Goal: Use online tool/utility: Utilize a website feature to perform a specific function

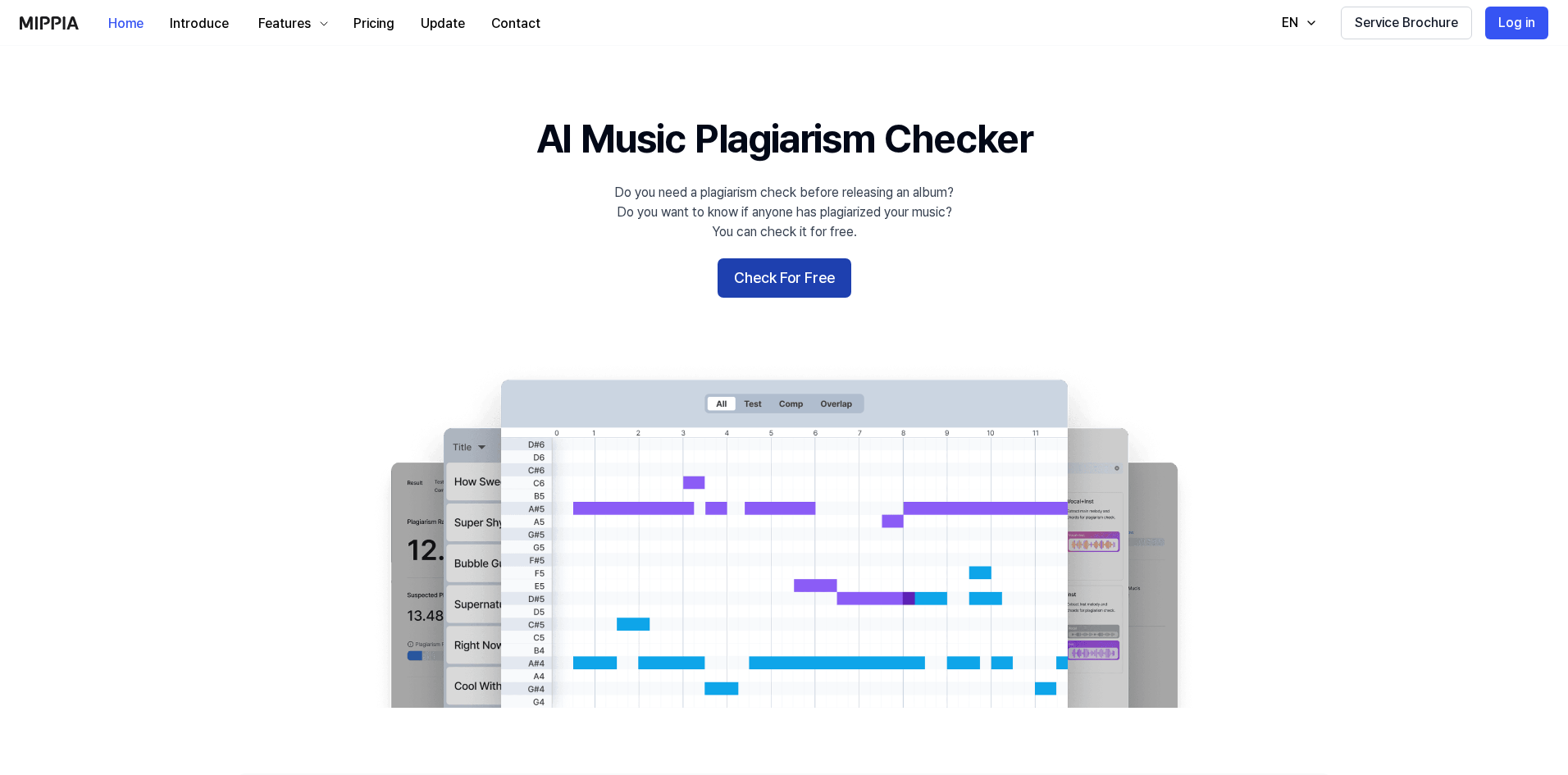
click at [789, 279] on button "Check For Free" at bounding box center [784, 278] width 134 height 39
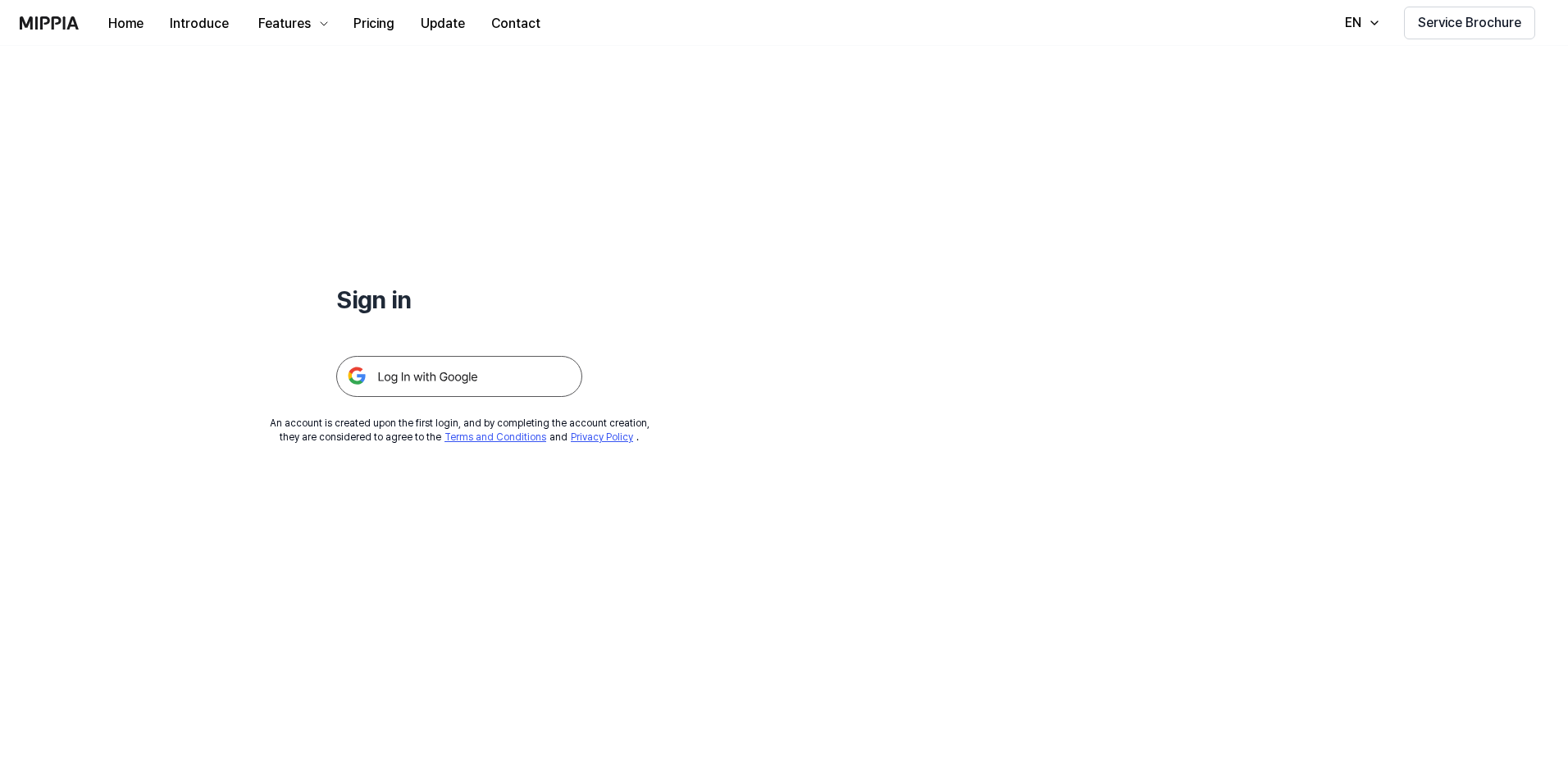
click at [448, 380] on img at bounding box center [459, 376] width 246 height 41
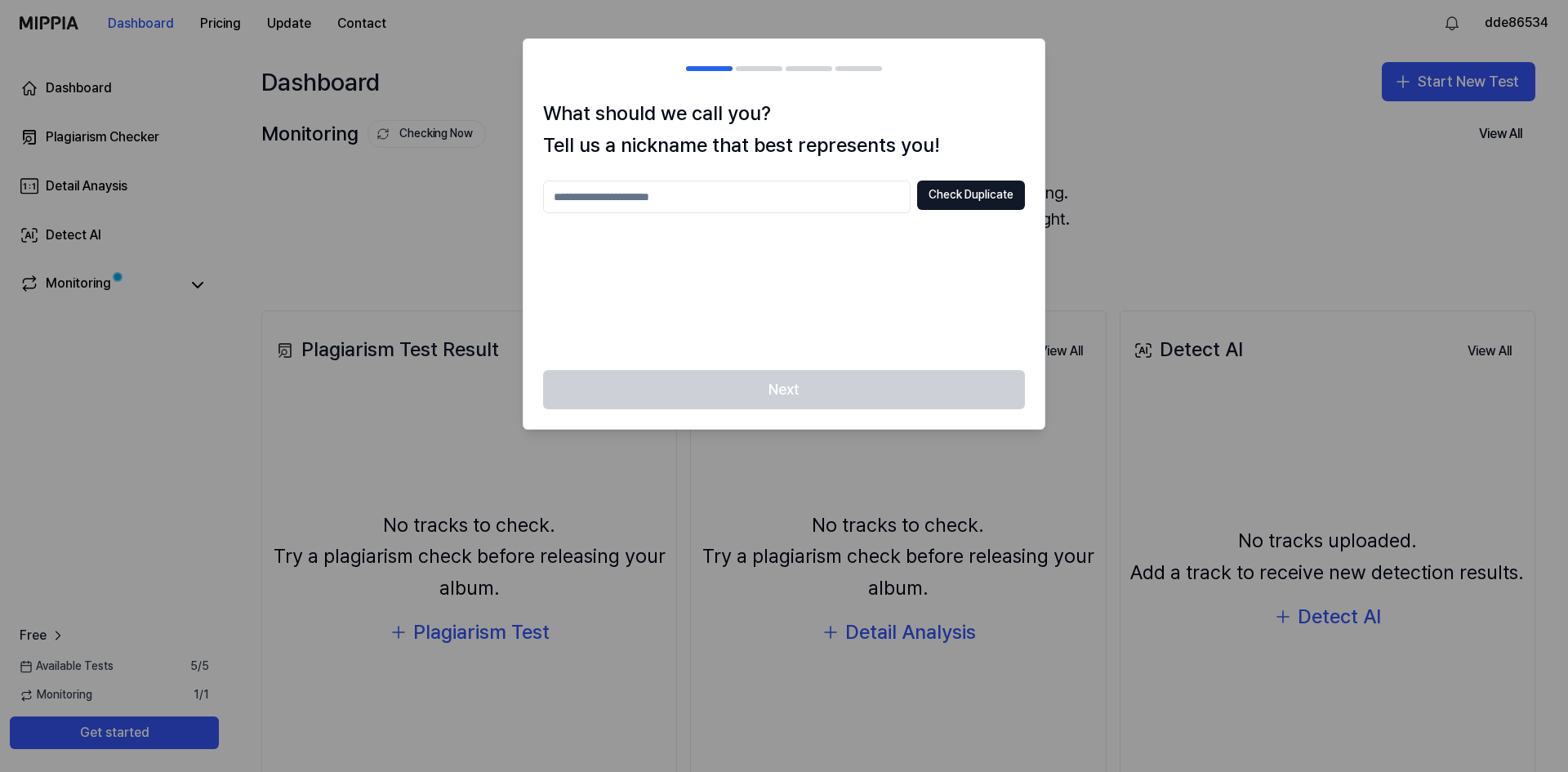
click at [684, 210] on input "text" at bounding box center [726, 196] width 367 height 33
type input "****"
click at [951, 203] on button "Check Duplicate" at bounding box center [971, 195] width 108 height 30
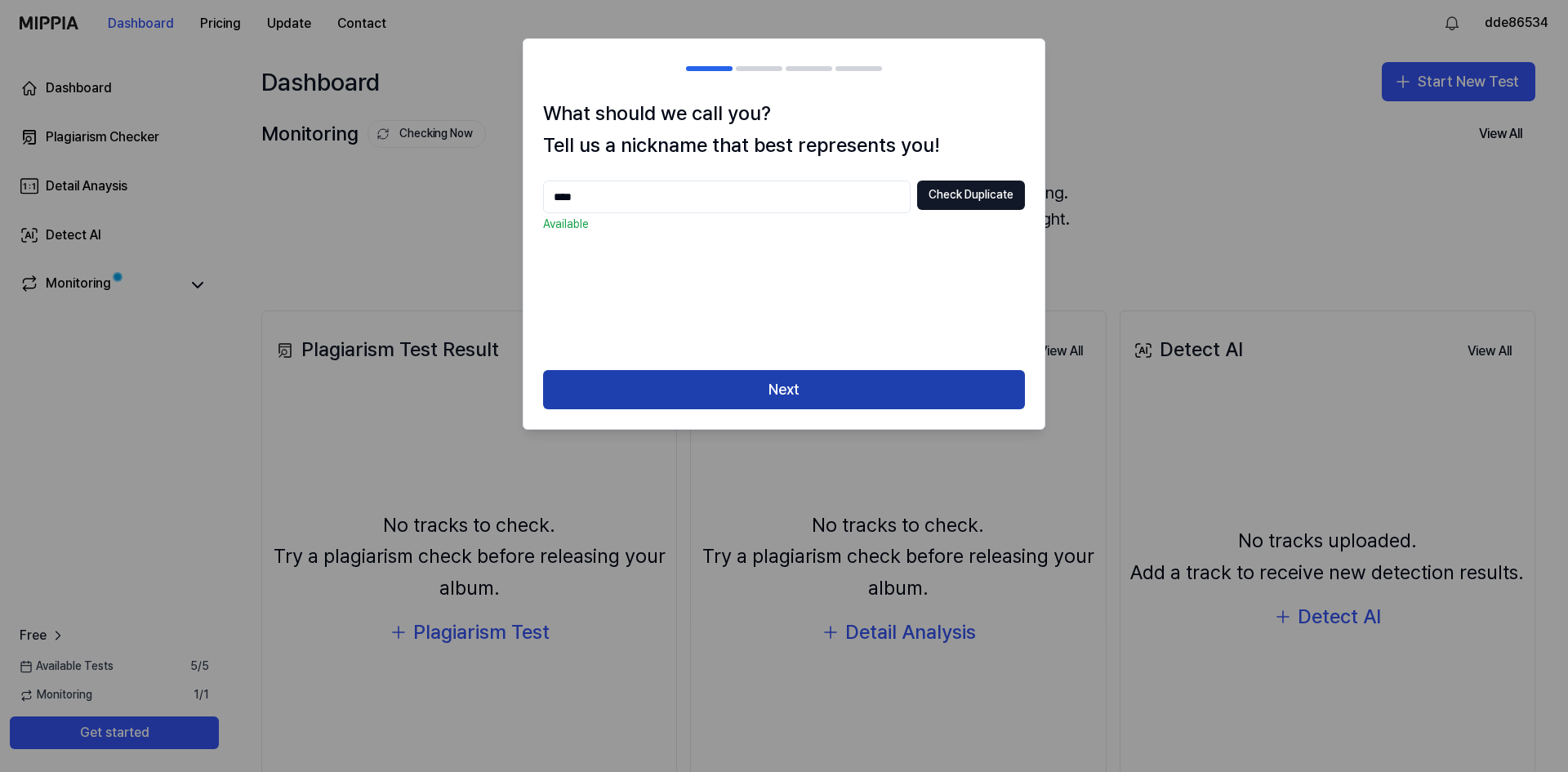
click at [841, 397] on button "Next" at bounding box center [784, 390] width 482 height 39
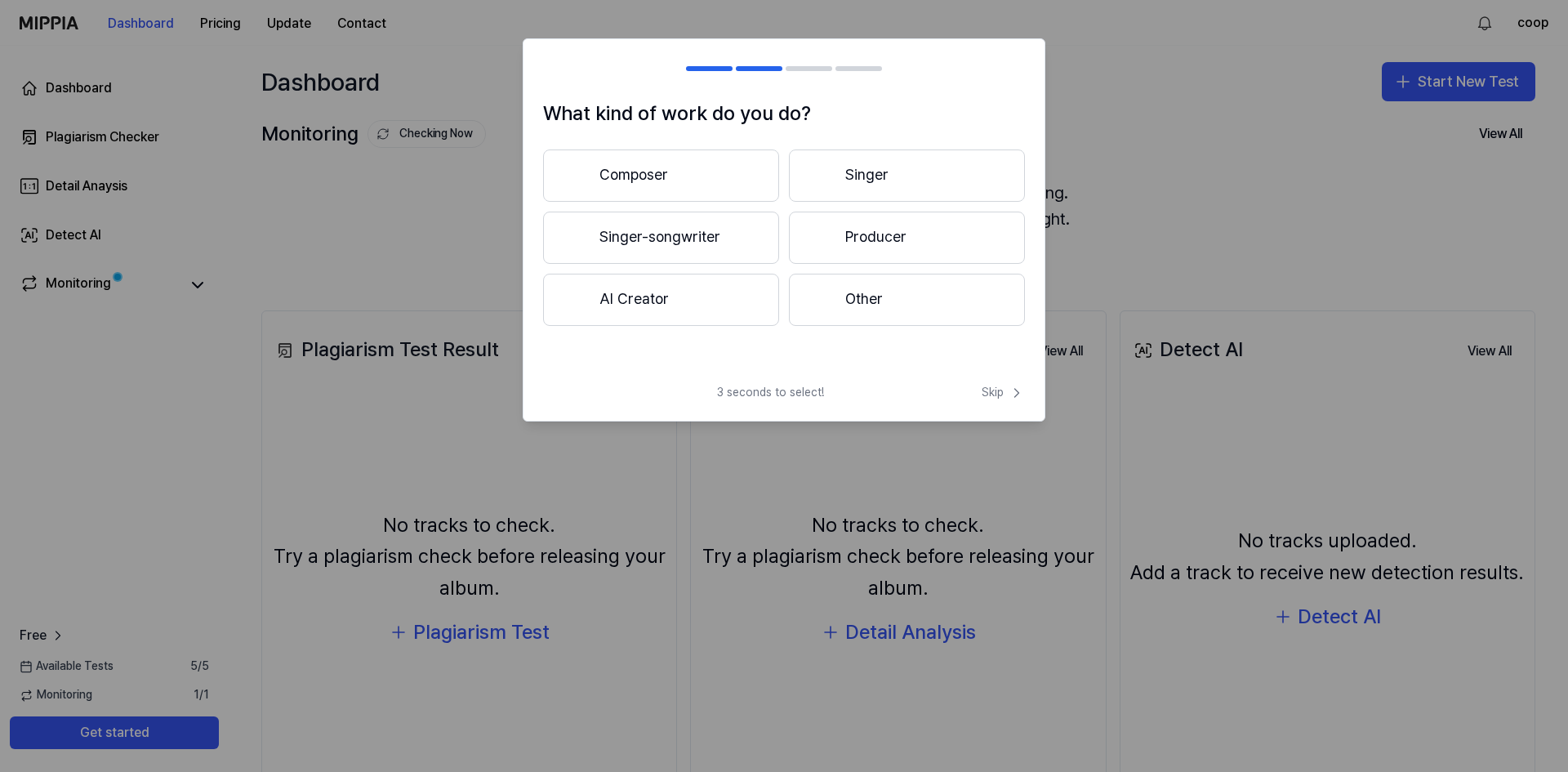
click at [713, 234] on button "Singer-songwriter" at bounding box center [661, 237] width 236 height 52
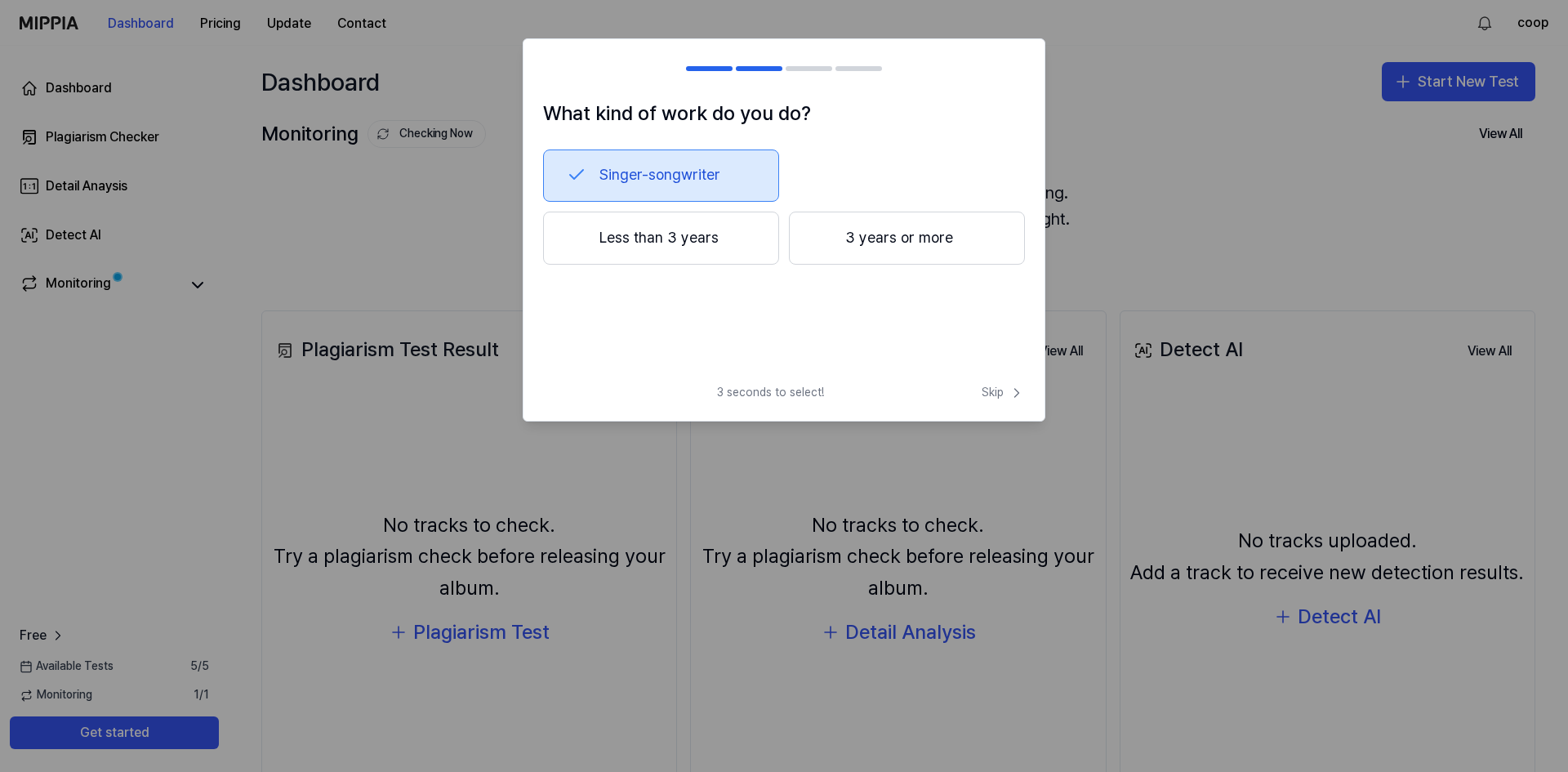
click at [832, 242] on button "3 years or more" at bounding box center [907, 238] width 236 height 54
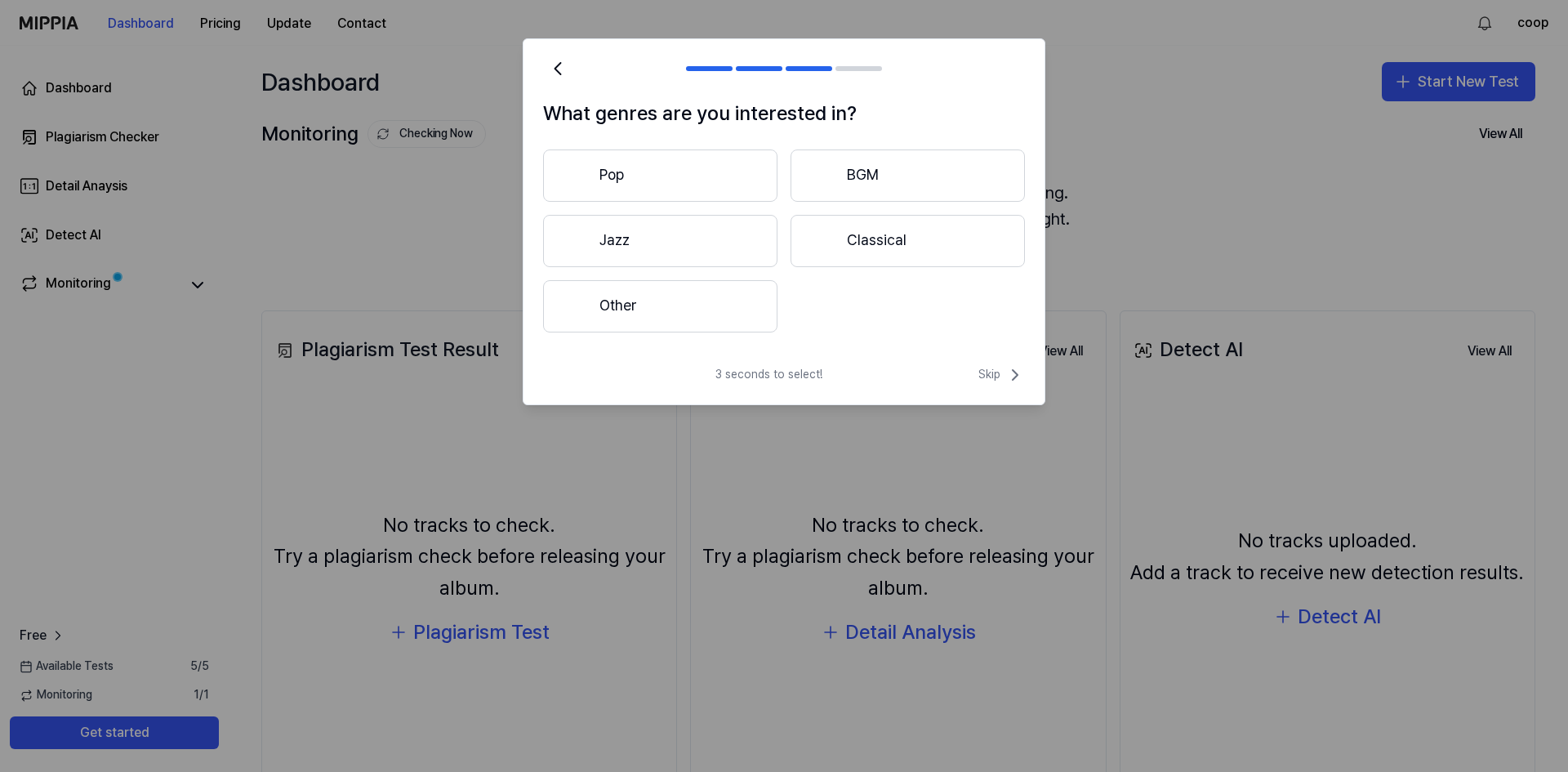
click at [684, 313] on button "Other" at bounding box center [660, 306] width 234 height 52
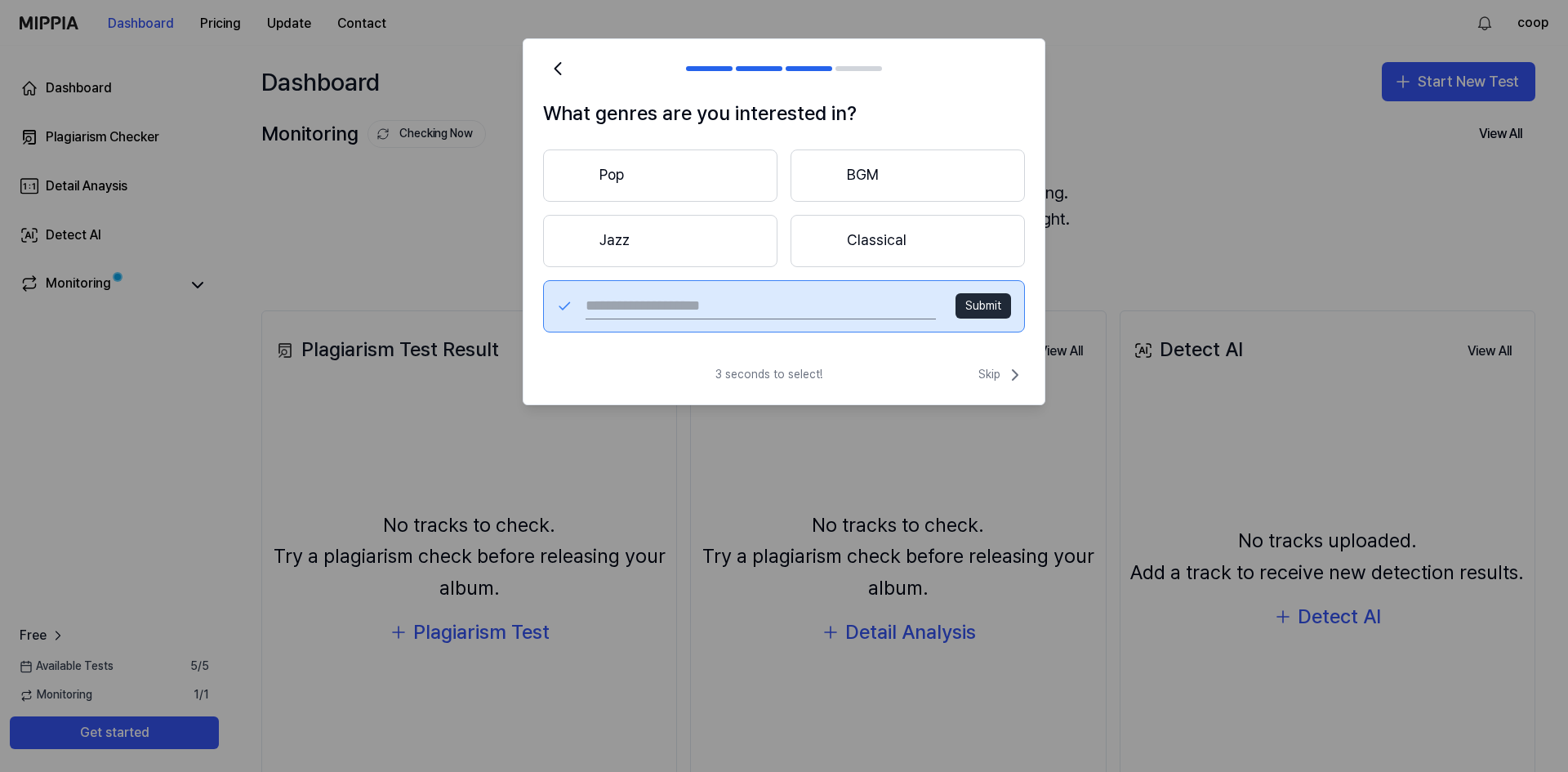
click at [686, 310] on input "text" at bounding box center [761, 306] width 351 height 26
type input "***"
click at [974, 311] on button "Submit" at bounding box center [983, 306] width 56 height 26
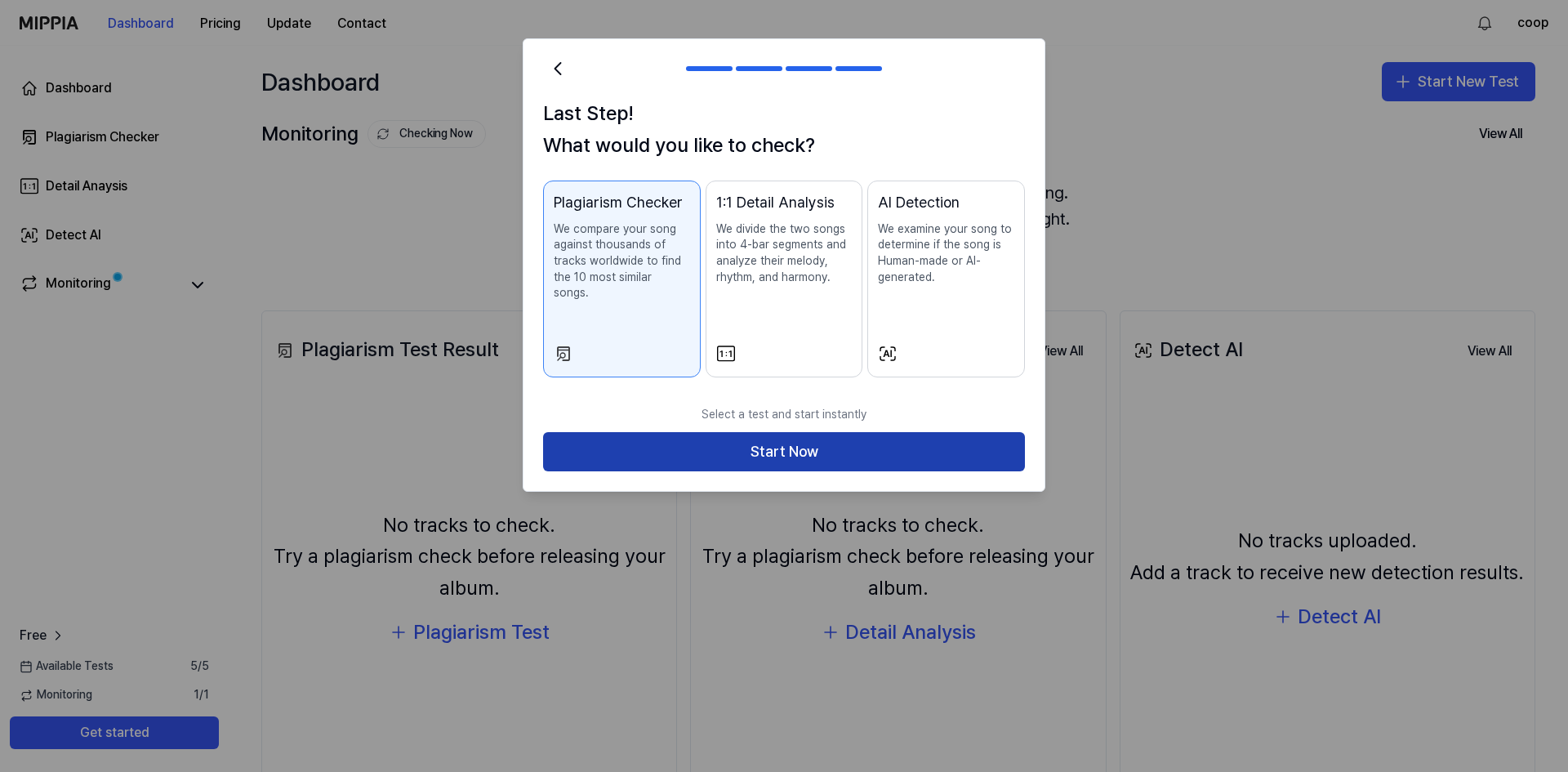
click at [811, 446] on button "Start Now" at bounding box center [784, 452] width 482 height 39
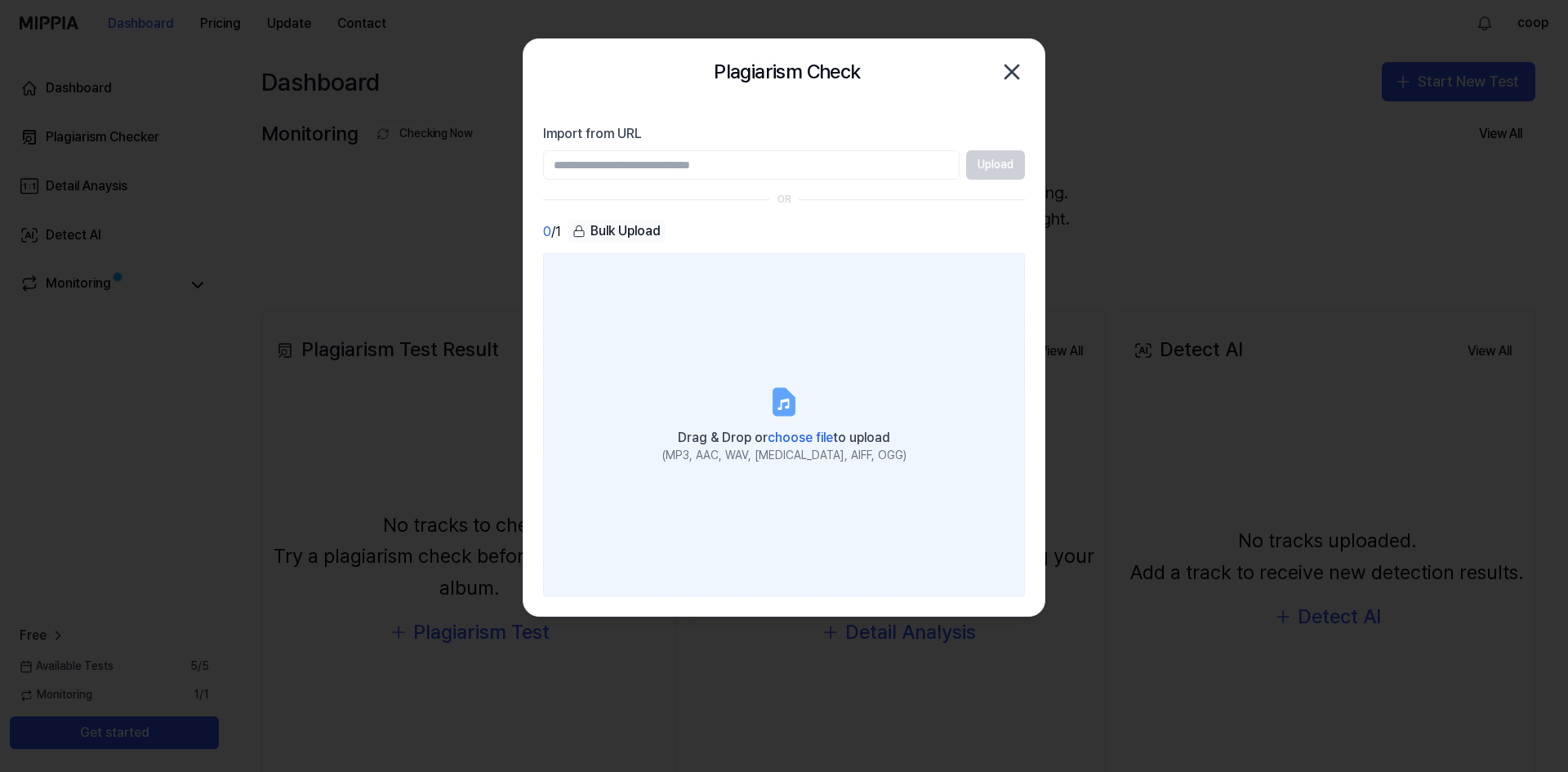
click at [790, 436] on span "choose file" at bounding box center [800, 437] width 65 height 16
click at [0, 0] on input "Drag & Drop or choose file to upload (MP3, AAC, WAV, FLAC, AIFF, OGG)" at bounding box center [0, 0] width 0 height 0
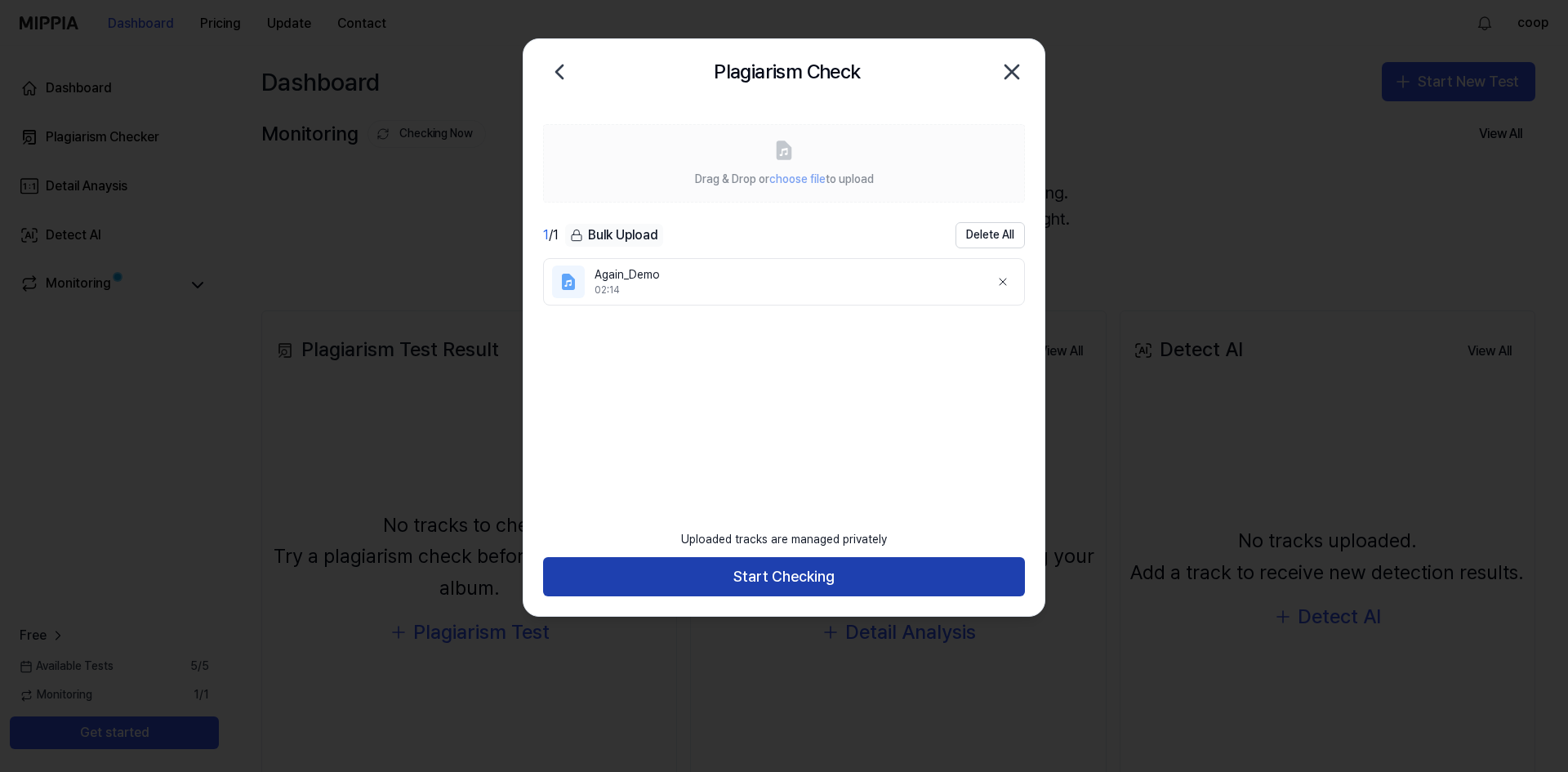
click at [796, 582] on button "Start Checking" at bounding box center [784, 577] width 482 height 39
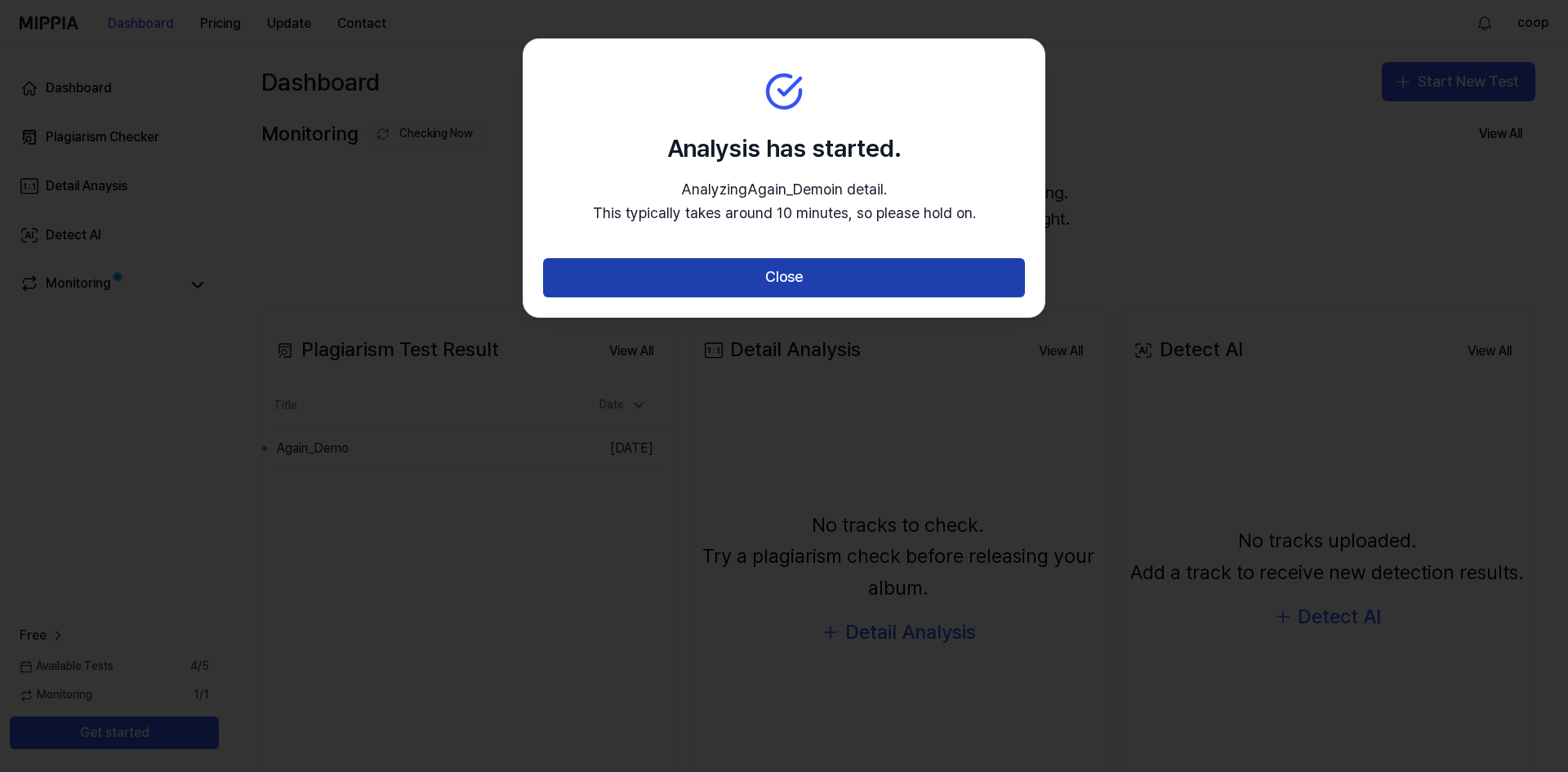
click at [789, 281] on button "Close" at bounding box center [784, 277] width 482 height 39
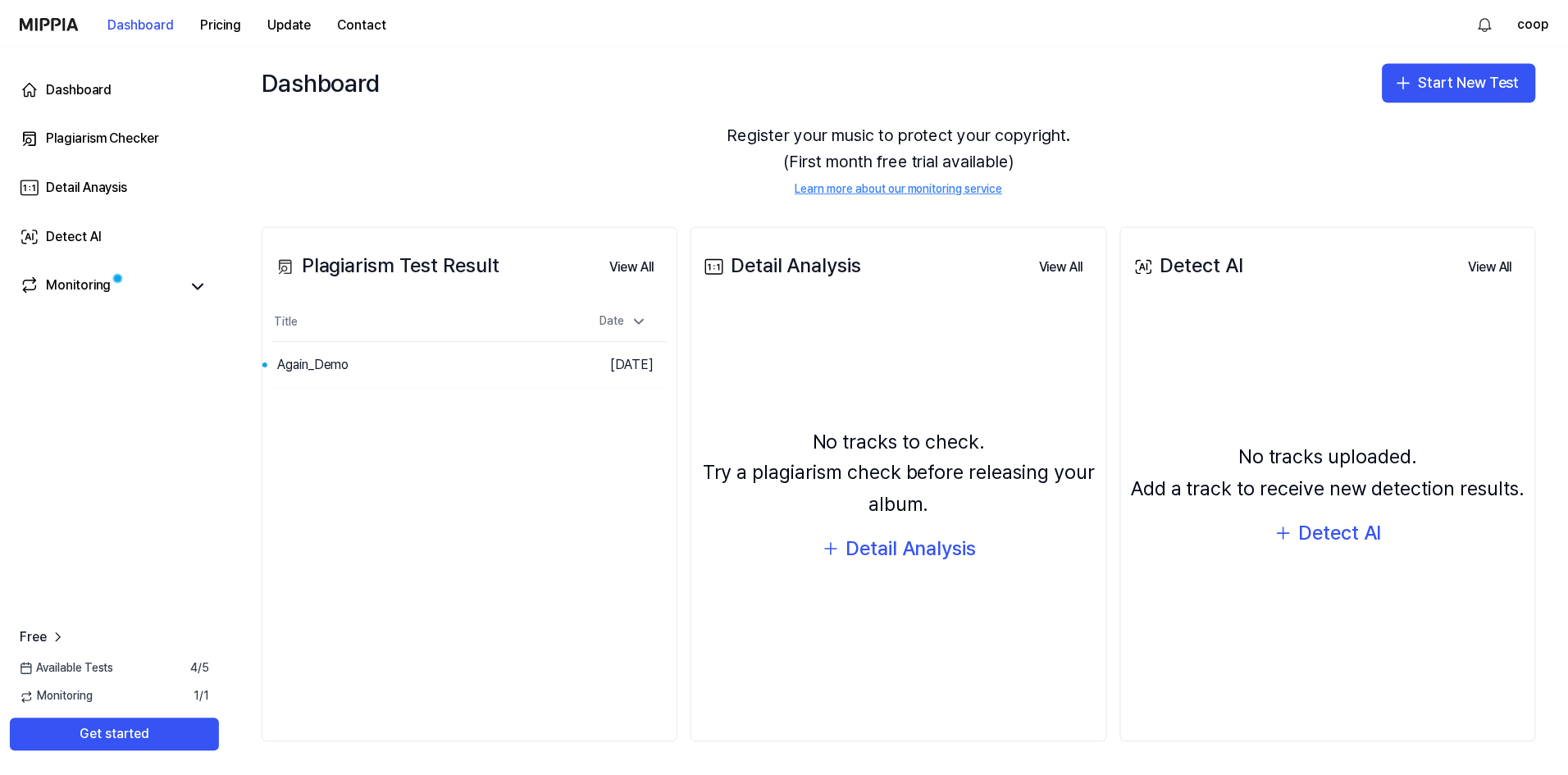
scroll to position [86, 0]
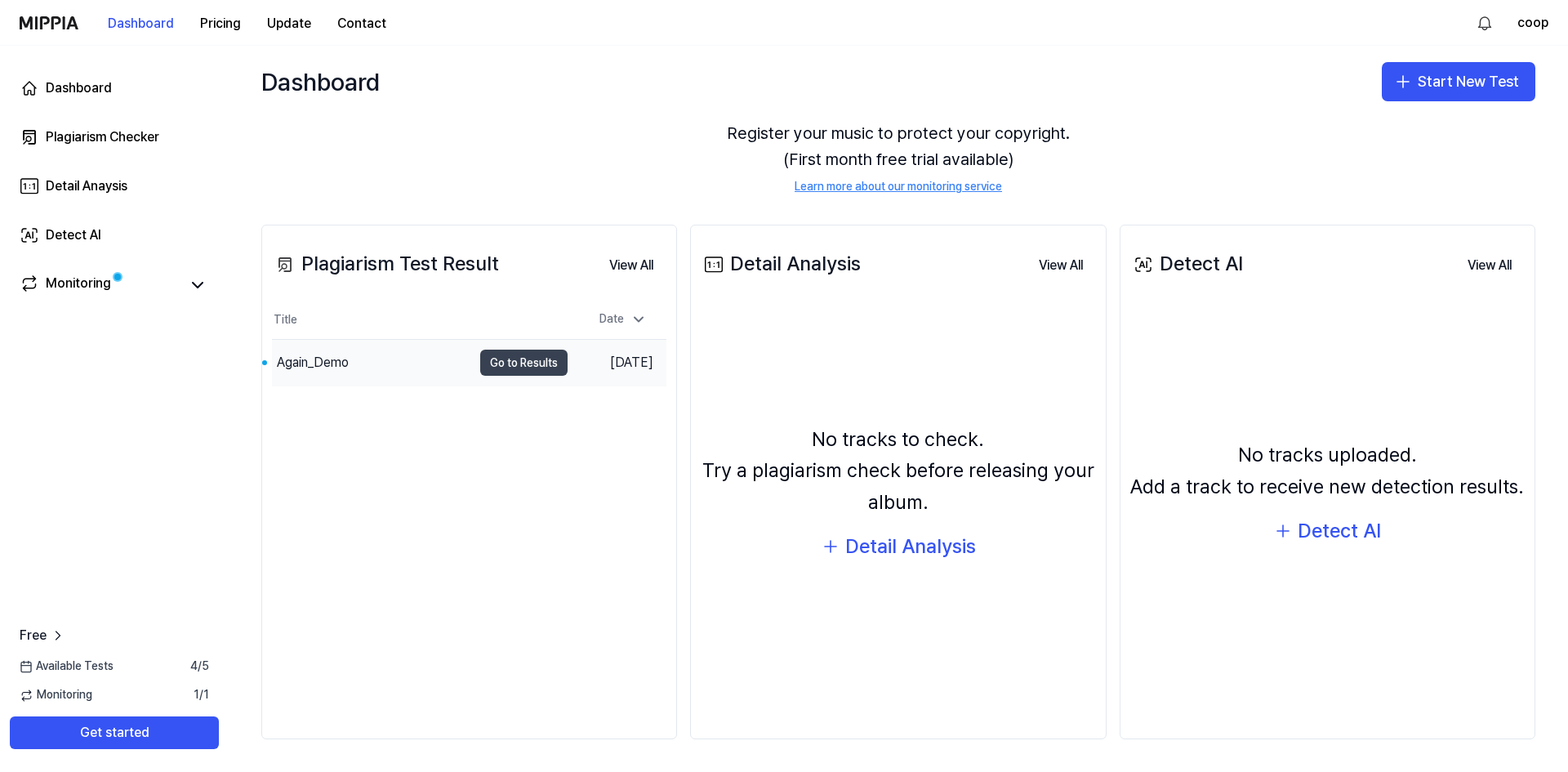
click at [512, 363] on button "Go to Results" at bounding box center [524, 363] width 87 height 26
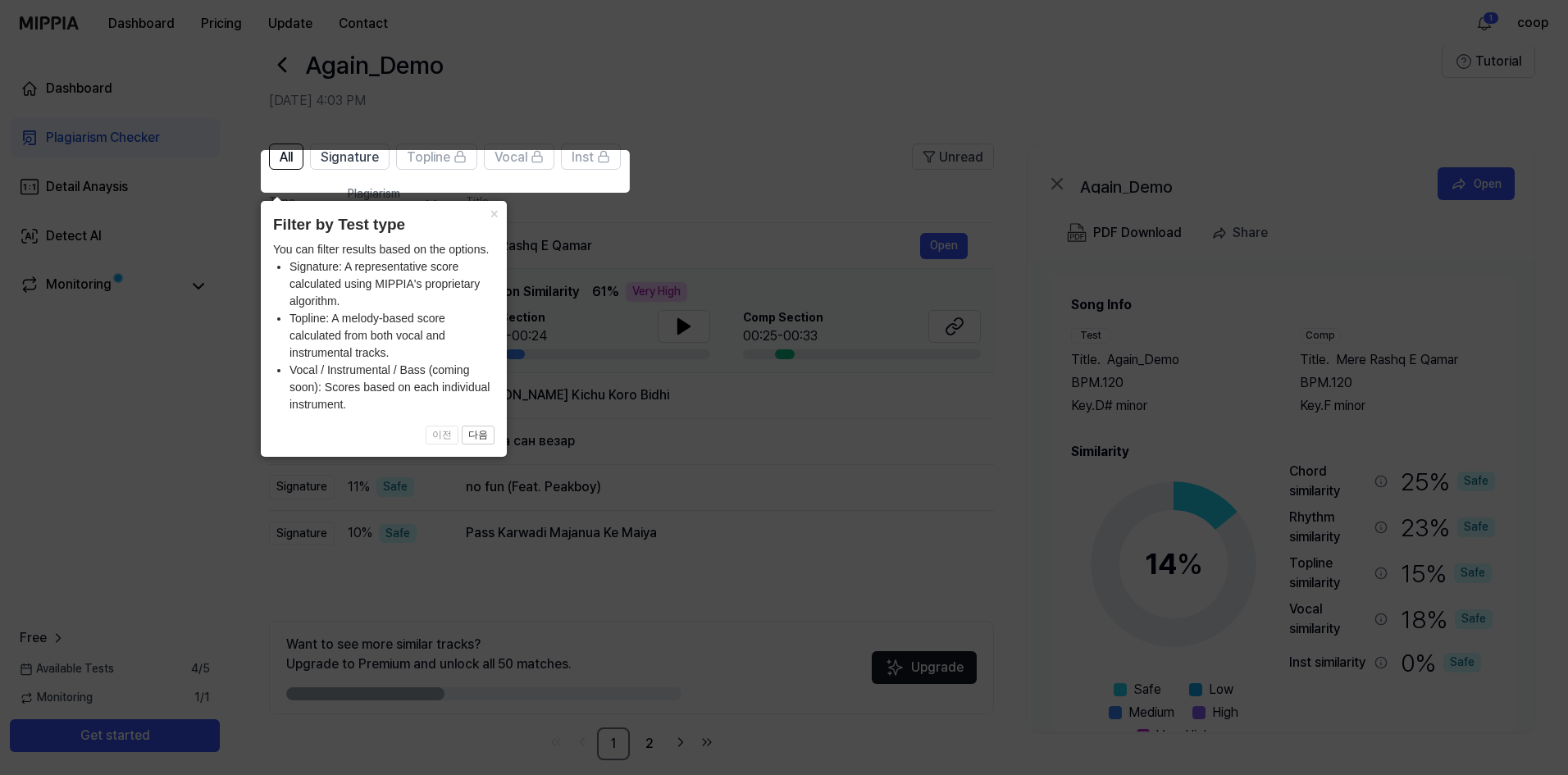
scroll to position [51, 0]
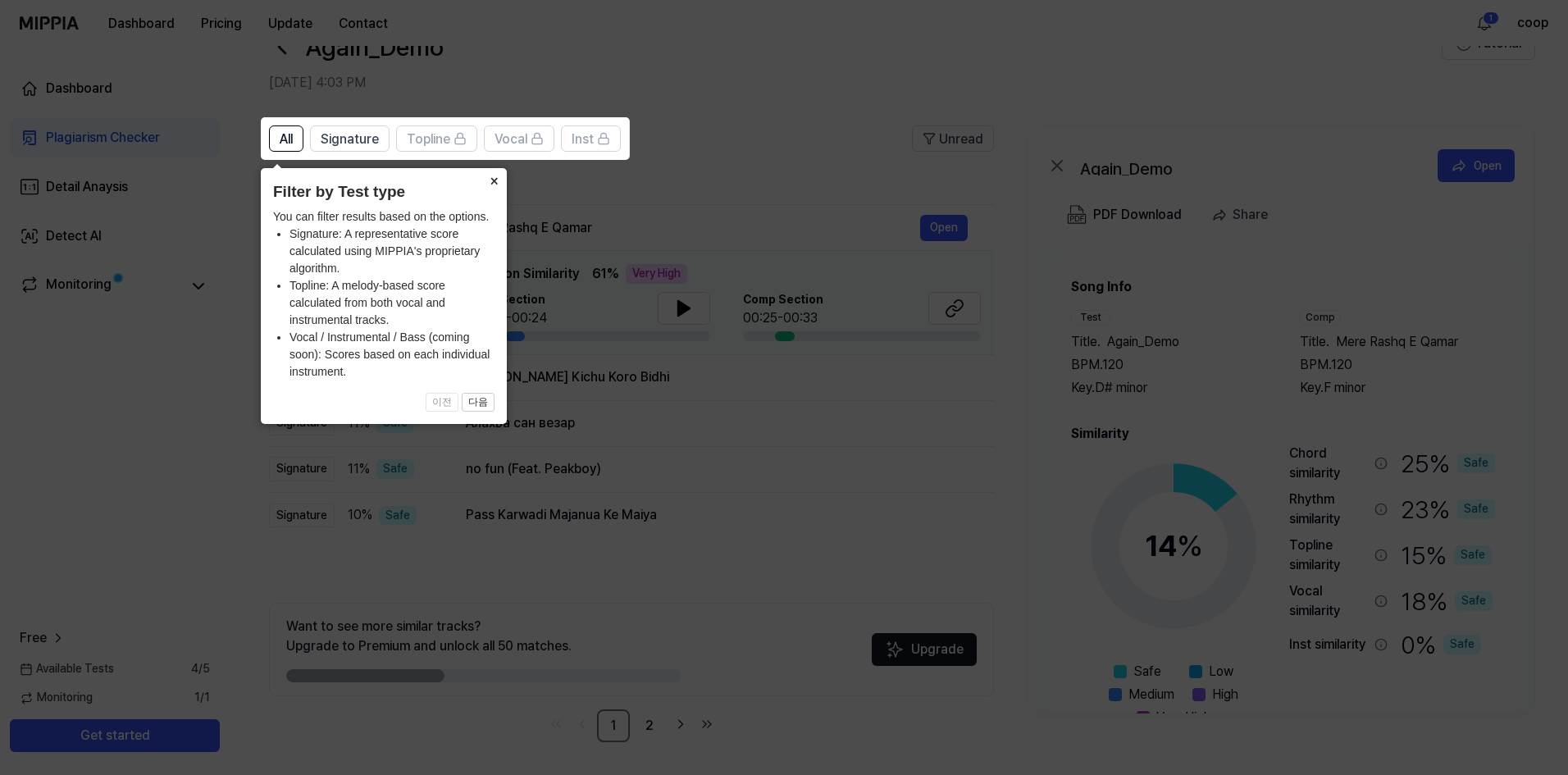
click at [492, 182] on button "×" at bounding box center [494, 179] width 26 height 23
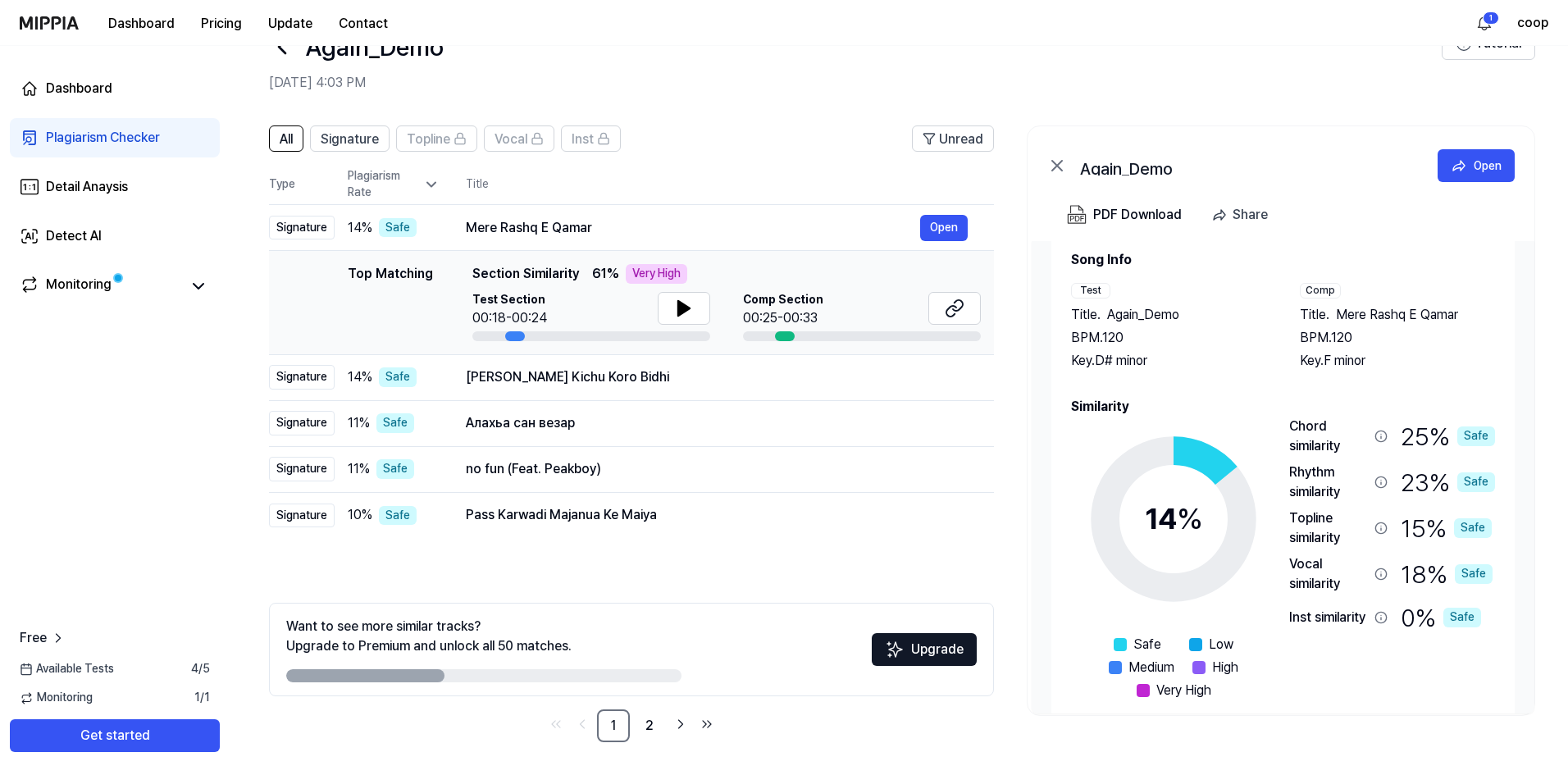
scroll to position [50, 0]
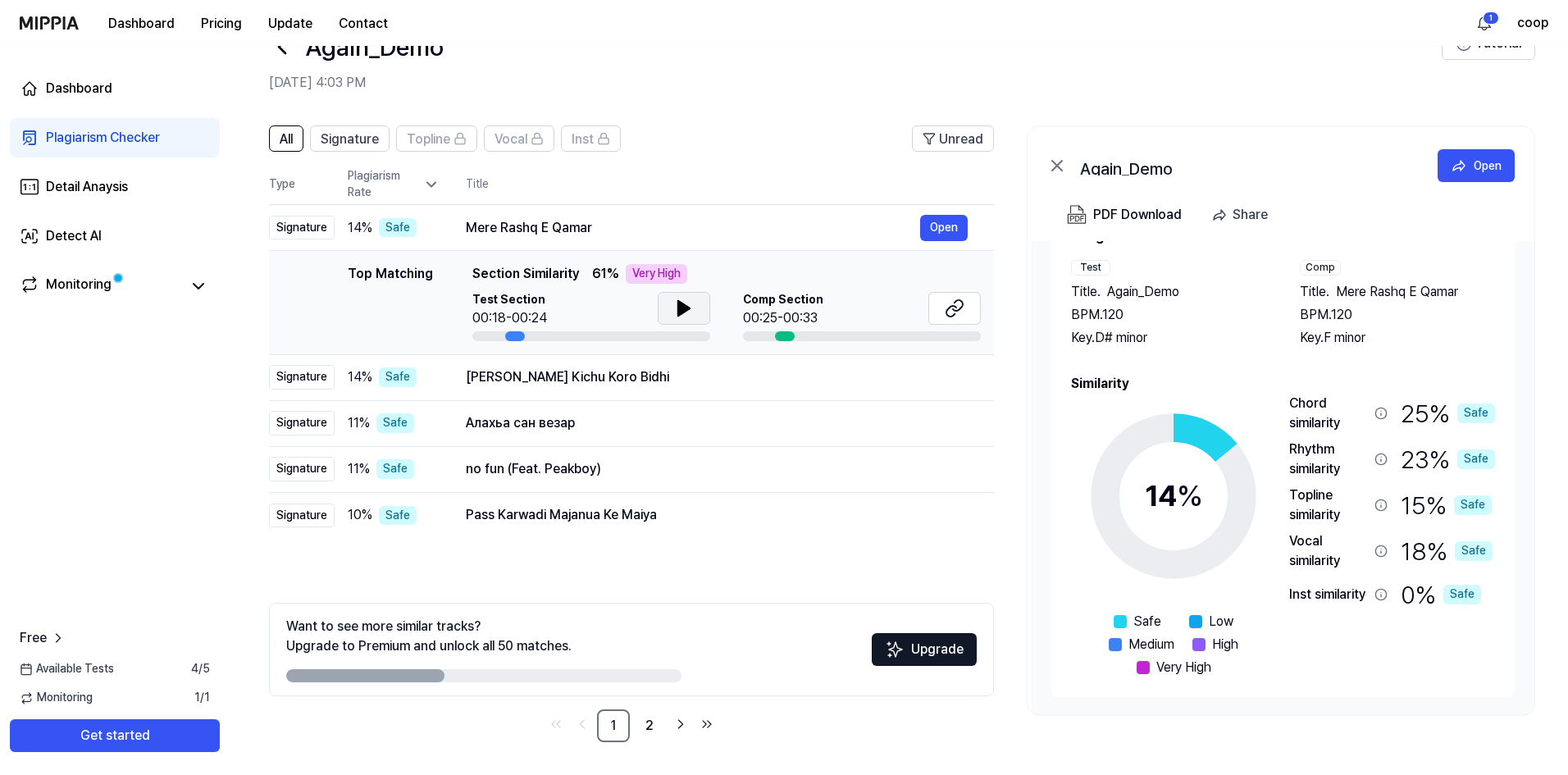
click at [689, 316] on icon at bounding box center [684, 308] width 20 height 20
click at [683, 309] on icon at bounding box center [684, 308] width 20 height 20
click at [449, 143] on span "Topline" at bounding box center [429, 139] width 44 height 20
click at [148, 735] on button "Get started" at bounding box center [115, 735] width 210 height 33
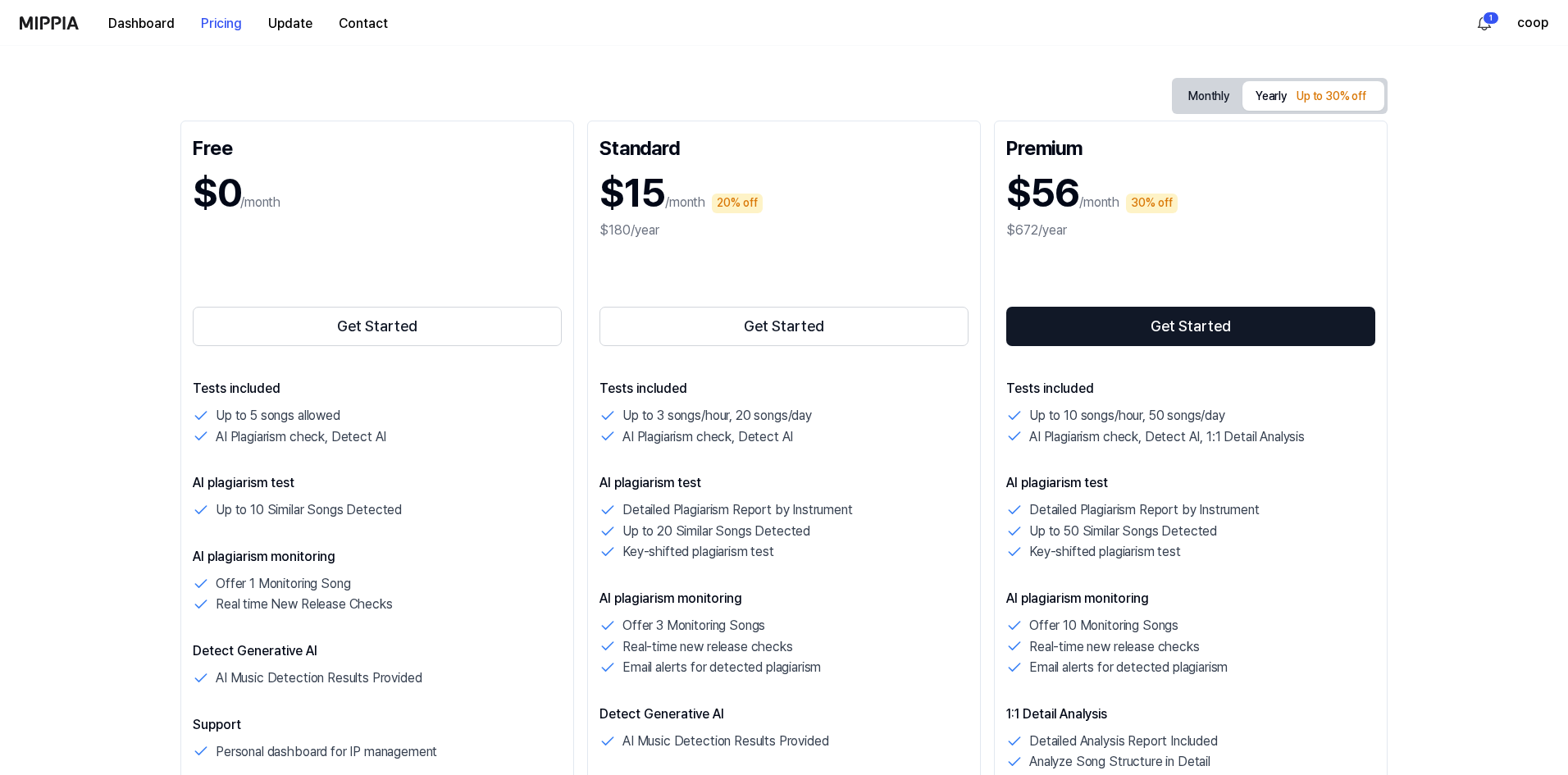
scroll to position [246, 0]
